Goal: Transaction & Acquisition: Download file/media

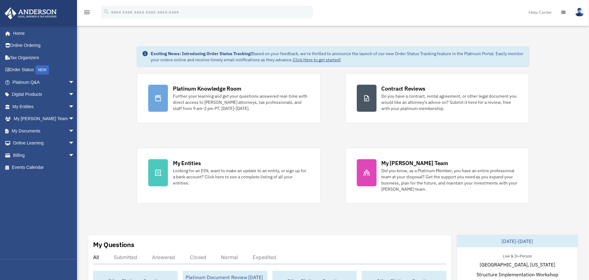
click at [68, 83] on span "arrow_drop_down" at bounding box center [74, 82] width 12 height 13
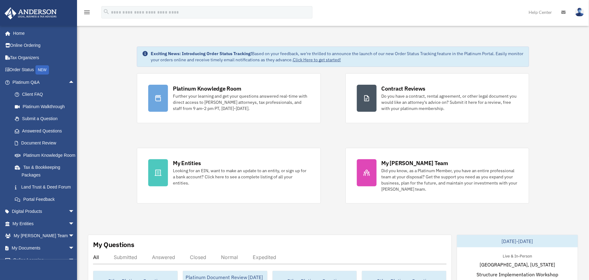
click at [27, 193] on link "Land Trust & Deed Forum" at bounding box center [46, 187] width 75 height 12
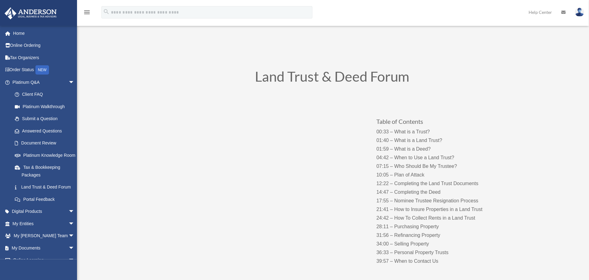
click at [68, 218] on span "arrow_drop_down" at bounding box center [74, 211] width 12 height 13
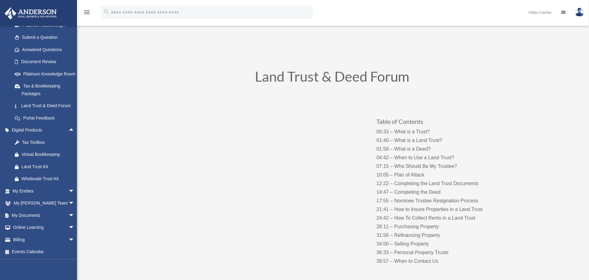
scroll to position [92, 0]
click at [68, 218] on span "arrow_drop_down" at bounding box center [74, 215] width 12 height 13
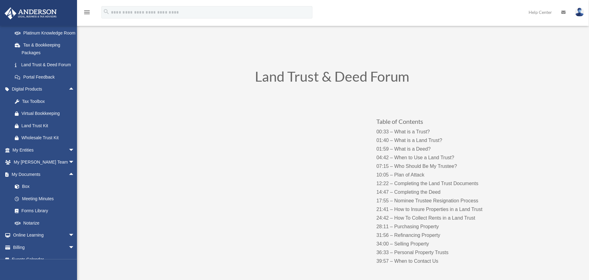
scroll to position [145, 0]
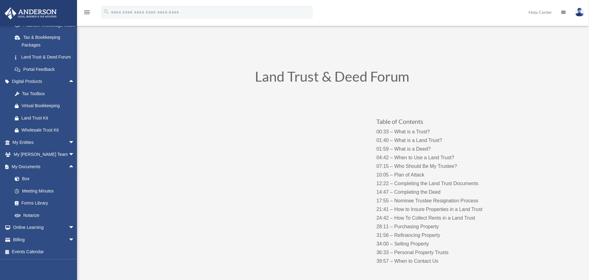
click at [29, 200] on link "Forms Library" at bounding box center [46, 203] width 75 height 12
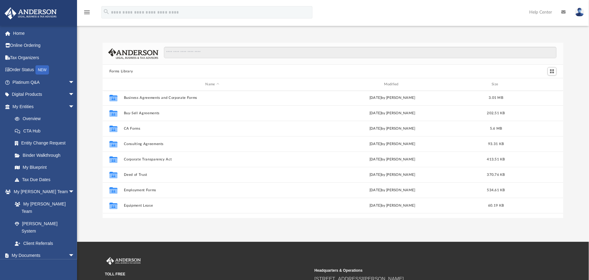
scroll to position [92, 0]
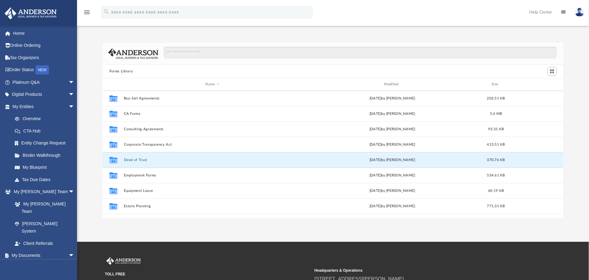
click at [132, 159] on button "Deed of Trust" at bounding box center [212, 160] width 177 height 4
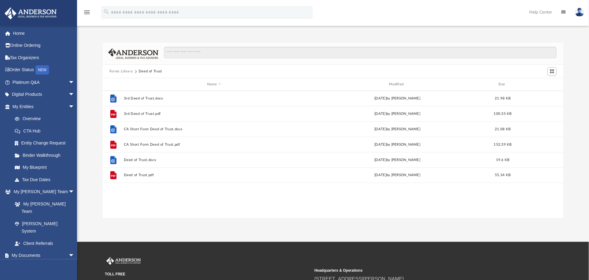
click at [124, 71] on button "Forms Library" at bounding box center [120, 72] width 23 height 6
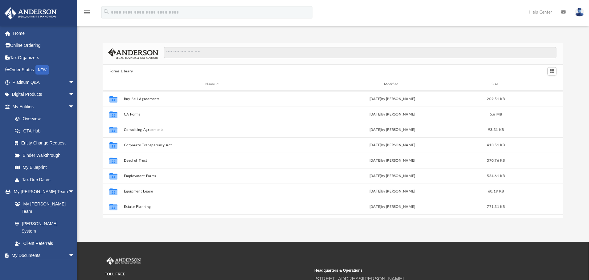
scroll to position [92, 0]
click at [18, 32] on link "Home" at bounding box center [43, 33] width 79 height 12
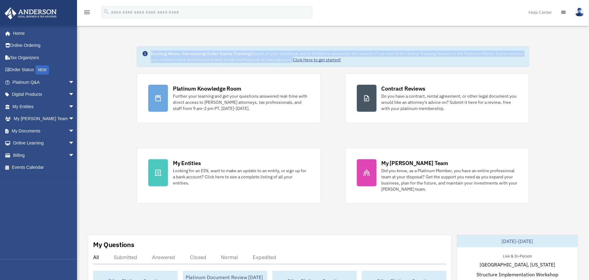
drag, startPoint x: 85, startPoint y: 41, endPoint x: 121, endPoint y: 110, distance: 77.9
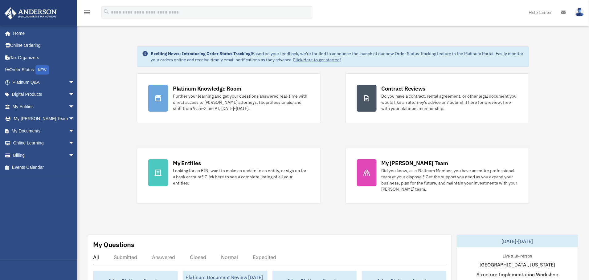
click at [68, 144] on span "arrow_drop_down" at bounding box center [74, 143] width 12 height 13
click at [68, 131] on span "arrow_drop_down" at bounding box center [74, 131] width 12 height 13
click at [68, 119] on span "arrow_drop_down" at bounding box center [74, 119] width 12 height 13
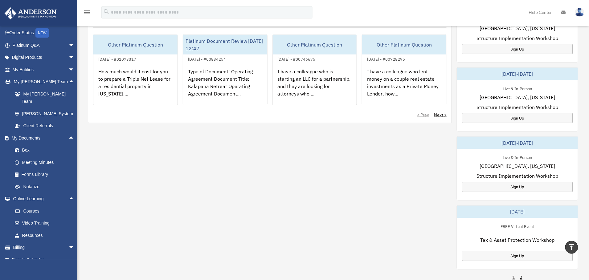
scroll to position [277, 0]
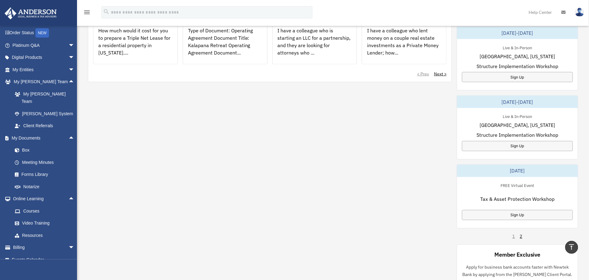
click at [26, 169] on link "Forms Library" at bounding box center [46, 175] width 75 height 12
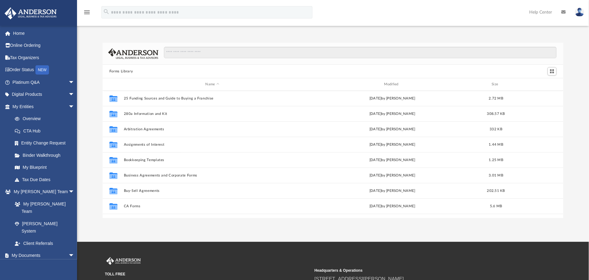
scroll to position [133, 453]
click at [132, 190] on button "Buy-Sell Agreements" at bounding box center [212, 191] width 177 height 4
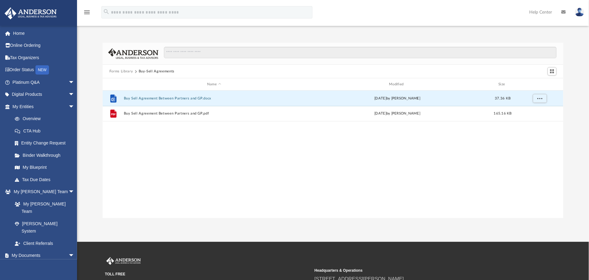
click at [147, 98] on button "Buy Sell Agreement Between Partners and GP.docx" at bounding box center [214, 98] width 181 height 4
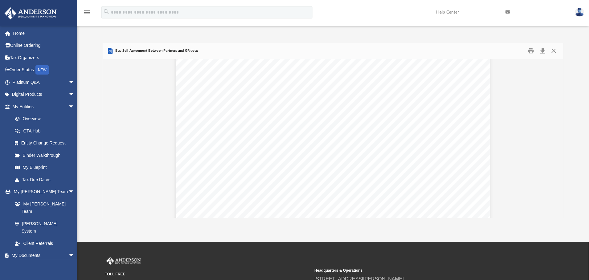
scroll to position [4416, 0]
click at [543, 51] on button "Download" at bounding box center [542, 51] width 11 height 10
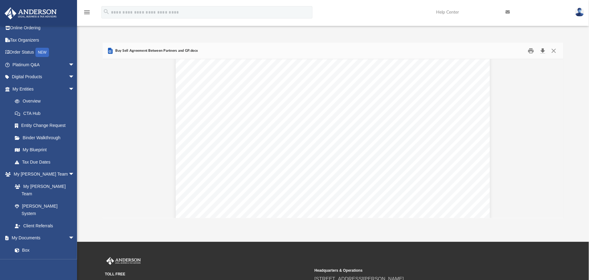
scroll to position [0, 0]
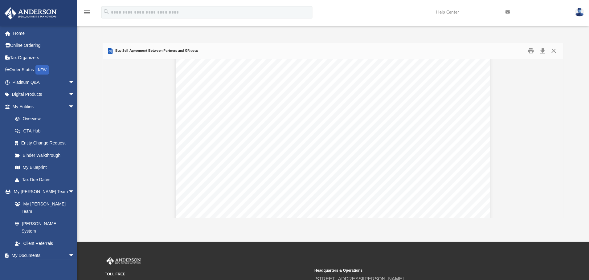
click at [68, 93] on span "arrow_drop_down" at bounding box center [74, 94] width 12 height 13
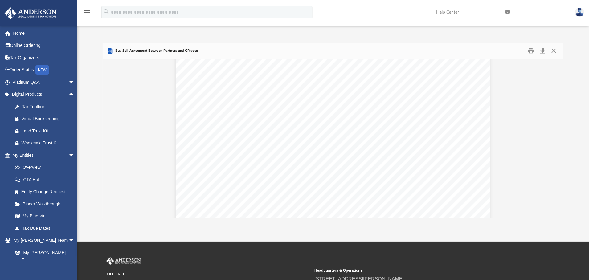
click at [68, 82] on span "arrow_drop_down" at bounding box center [74, 82] width 12 height 13
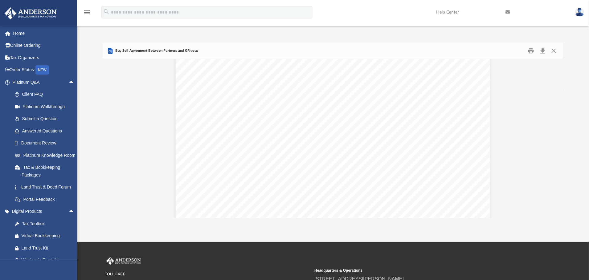
click at [26, 193] on link "Land Trust & Deed Forum" at bounding box center [46, 187] width 75 height 12
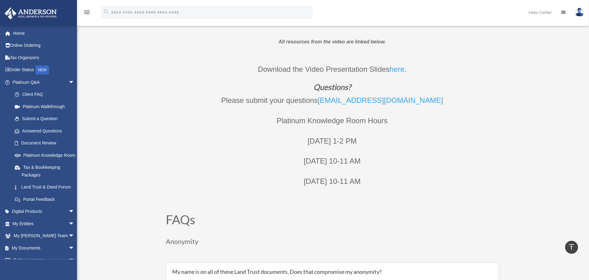
scroll to position [231, 0]
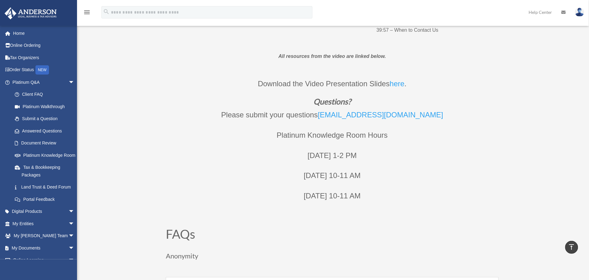
click at [397, 83] on link "here" at bounding box center [397, 84] width 15 height 11
